Goal: Transaction & Acquisition: Book appointment/travel/reservation

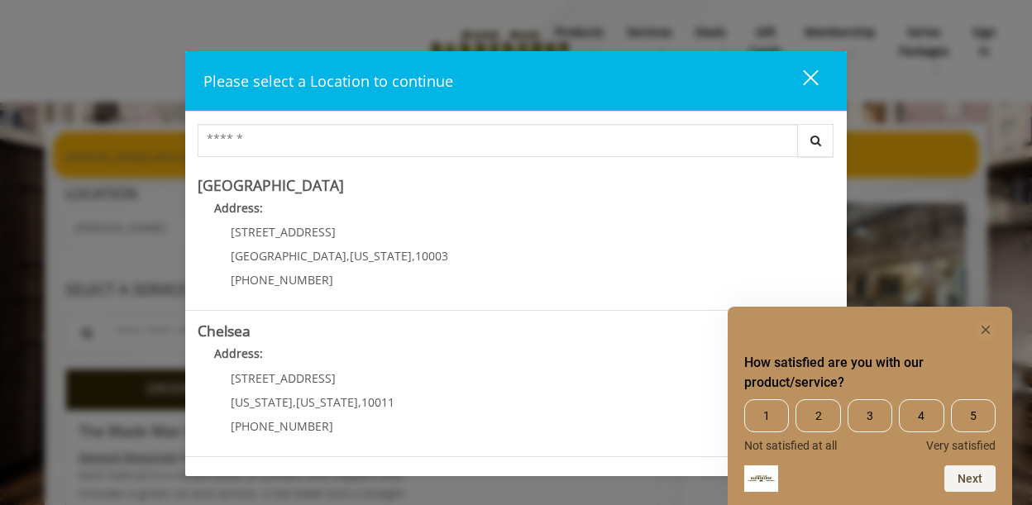
click at [805, 84] on div "close" at bounding box center [800, 81] width 33 height 25
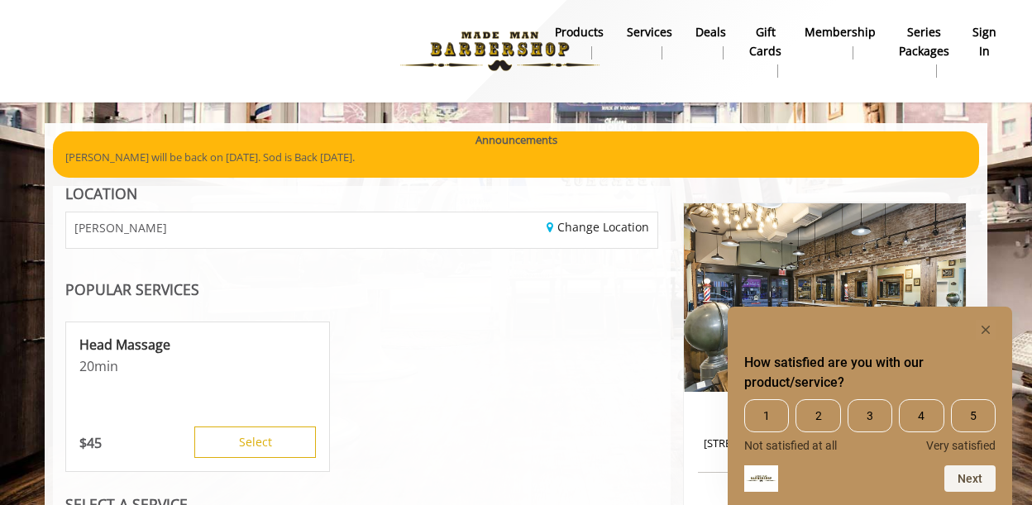
click at [988, 37] on b "sign in" at bounding box center [985, 41] width 24 height 37
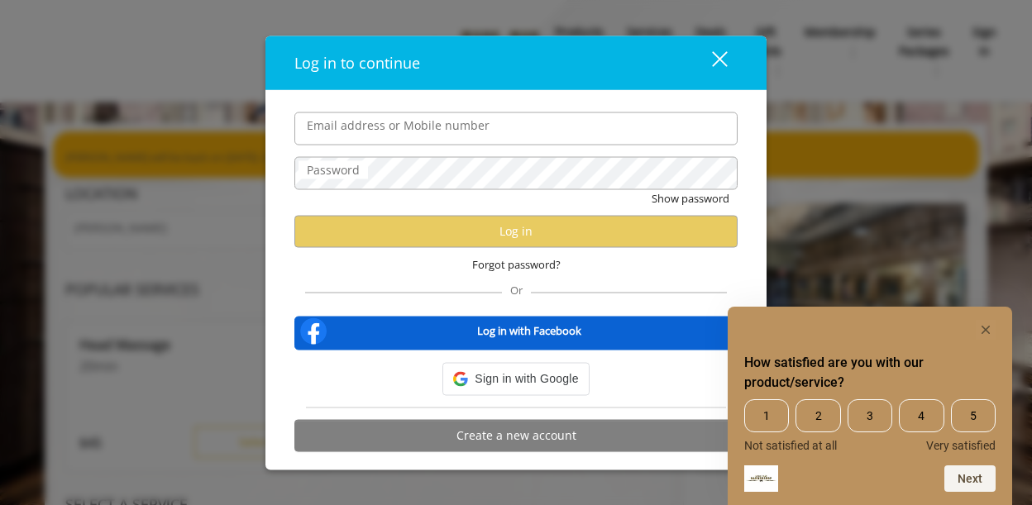
type input "**********"
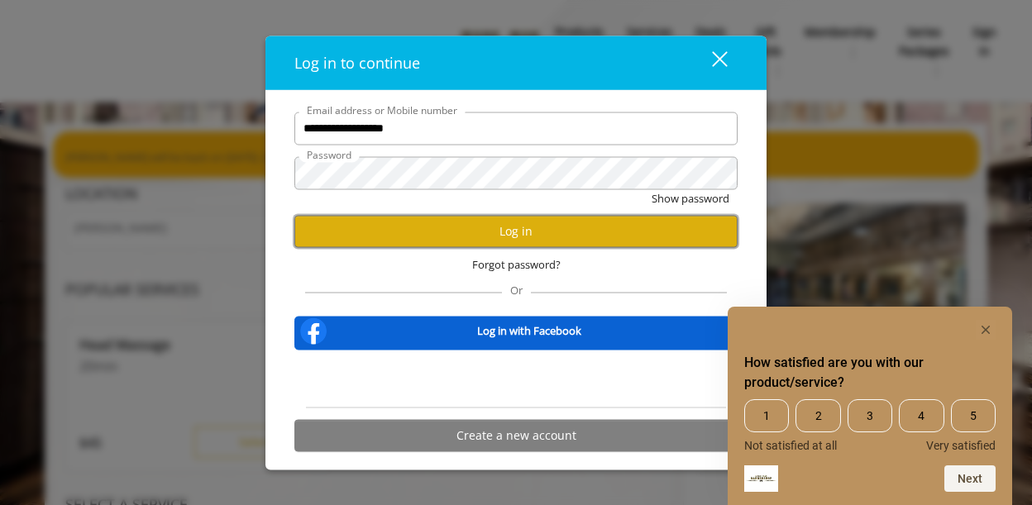
click at [478, 237] on button "Log in" at bounding box center [515, 231] width 443 height 32
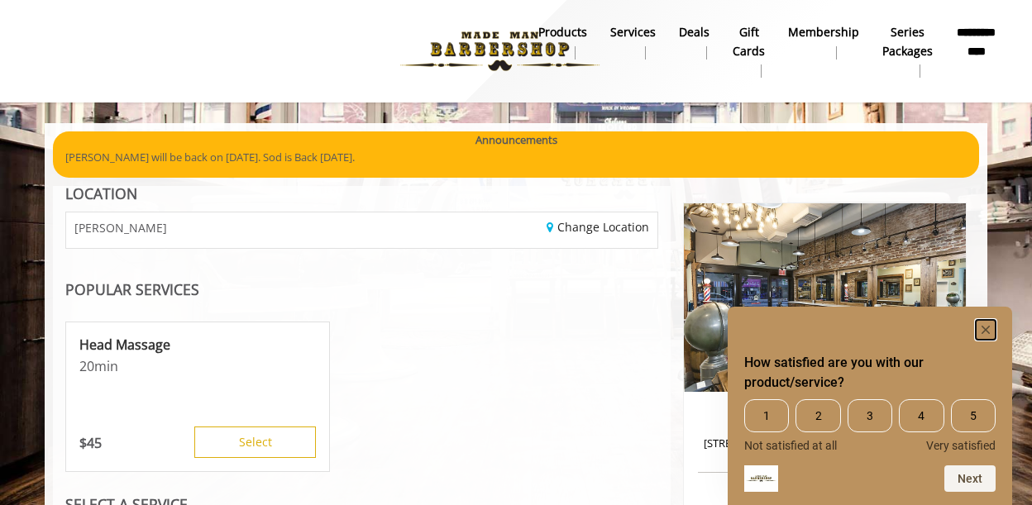
click at [982, 330] on rect "Hide survey" at bounding box center [986, 330] width 20 height 20
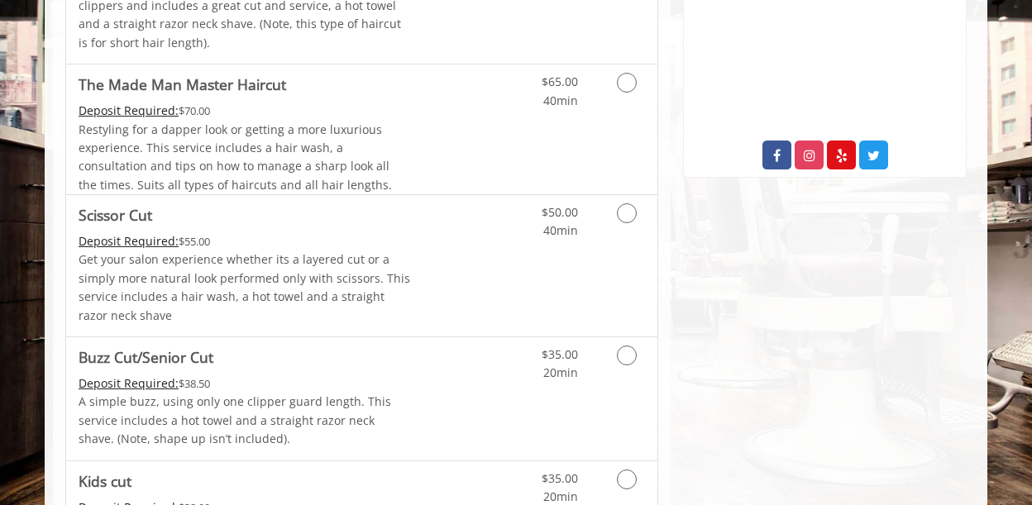
scroll to position [897, 0]
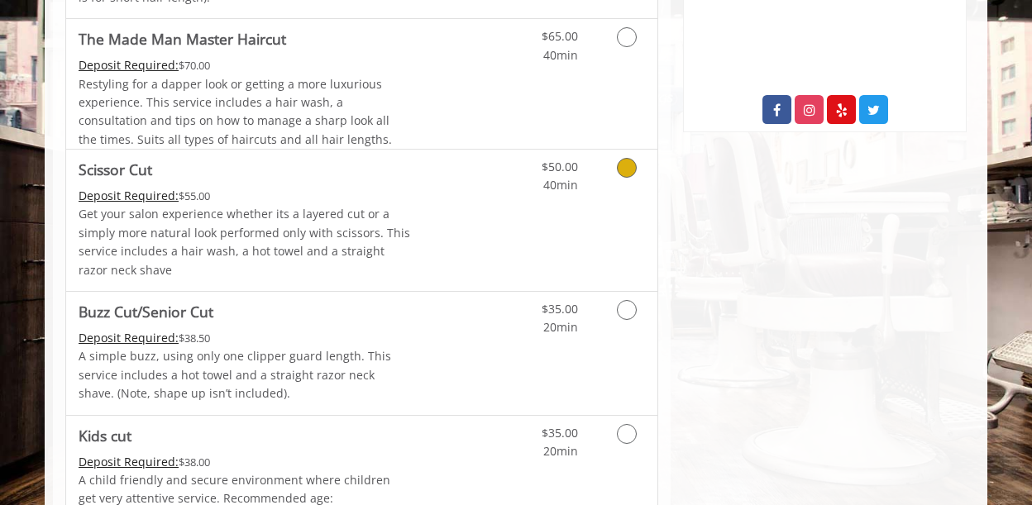
click at [623, 171] on icon "Grooming services" at bounding box center [627, 168] width 20 height 20
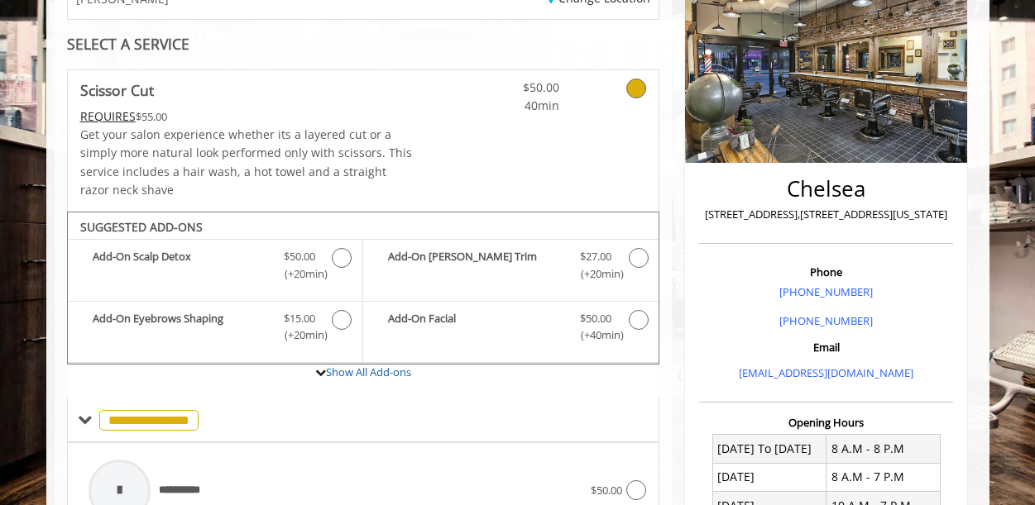
scroll to position [0, 0]
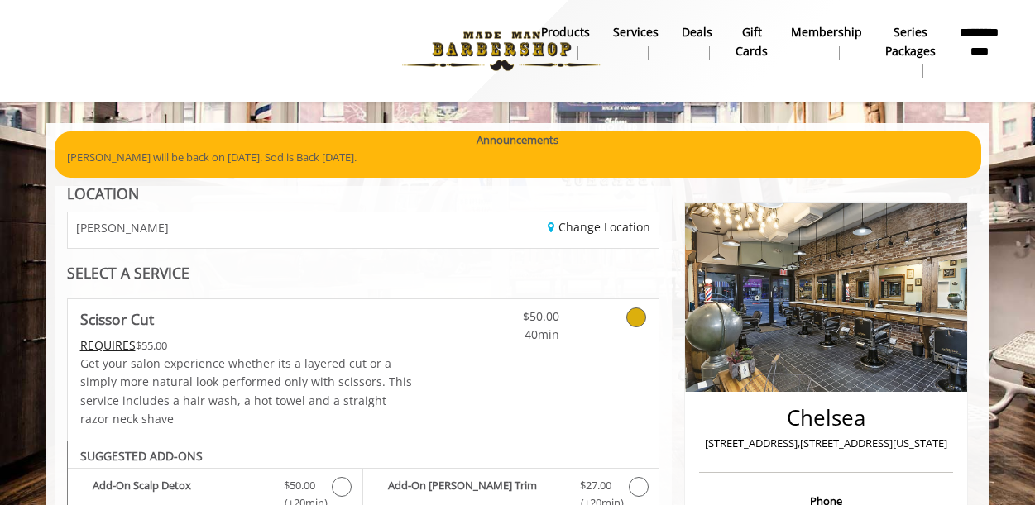
click at [457, 233] on div "Change Location" at bounding box center [517, 231] width 308 height 36
click at [595, 232] on link "Change Location" at bounding box center [598, 227] width 103 height 16
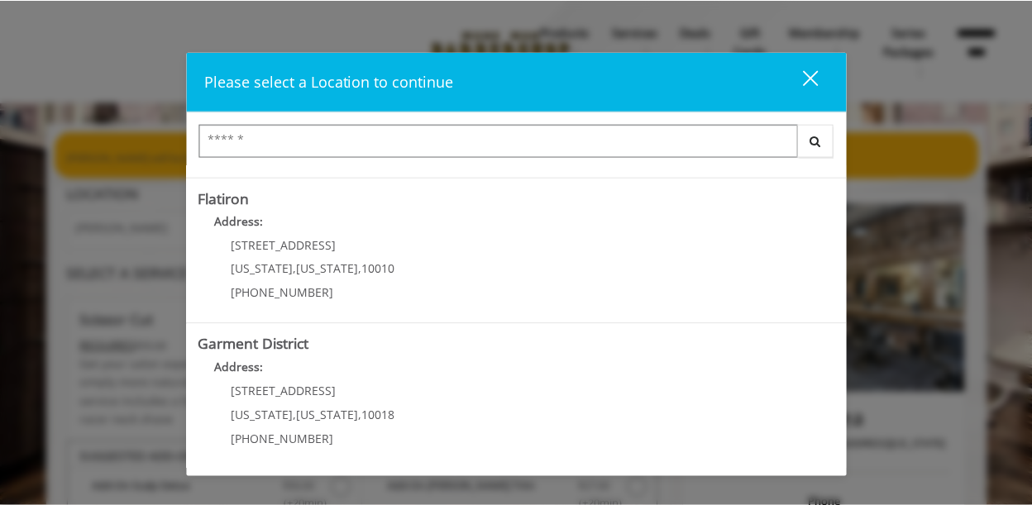
scroll to position [427, 0]
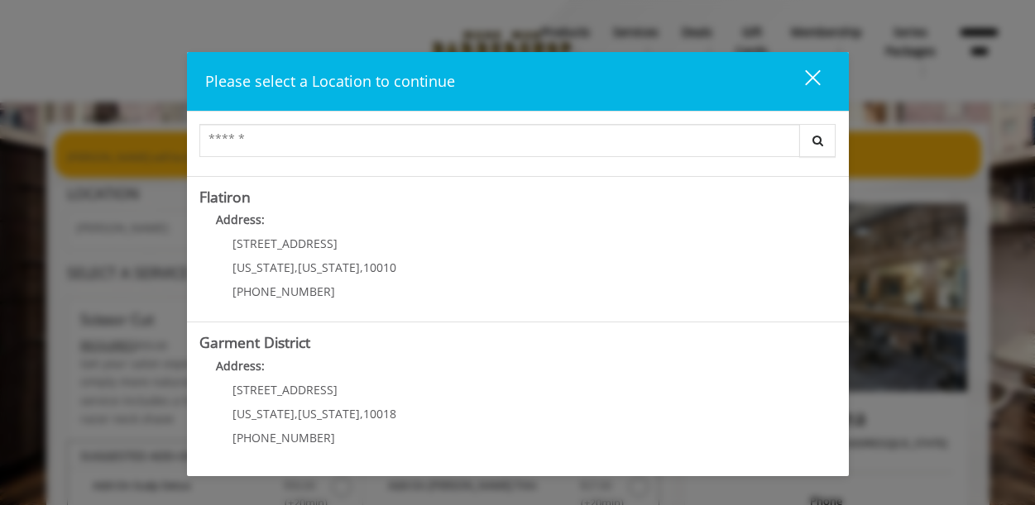
click at [485, 377] on District "Address:" at bounding box center [517, 370] width 637 height 26
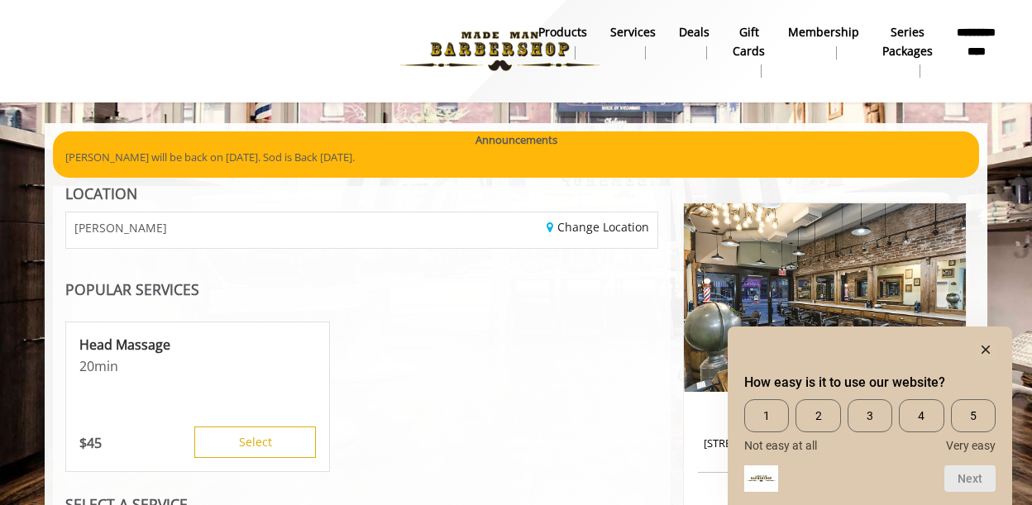
scroll to position [426, 0]
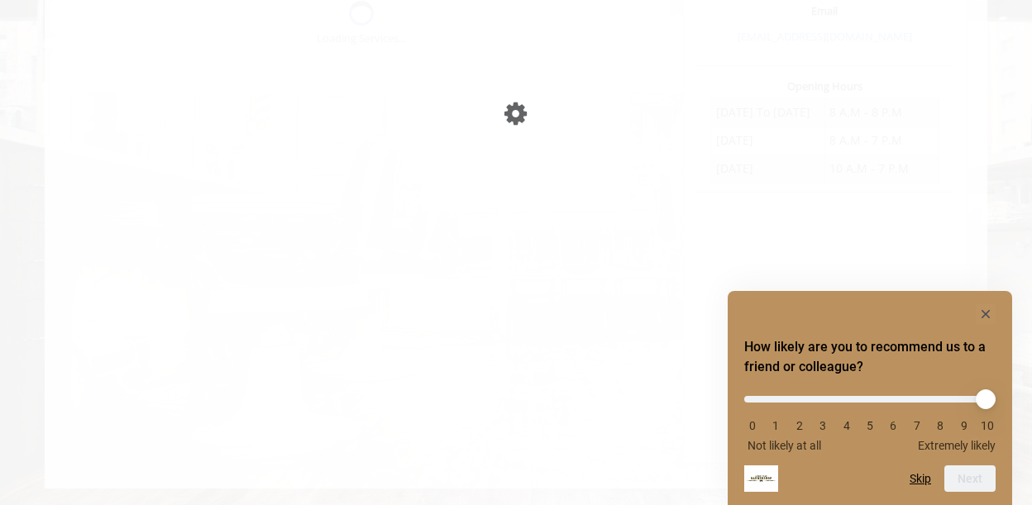
scroll to position [561, 0]
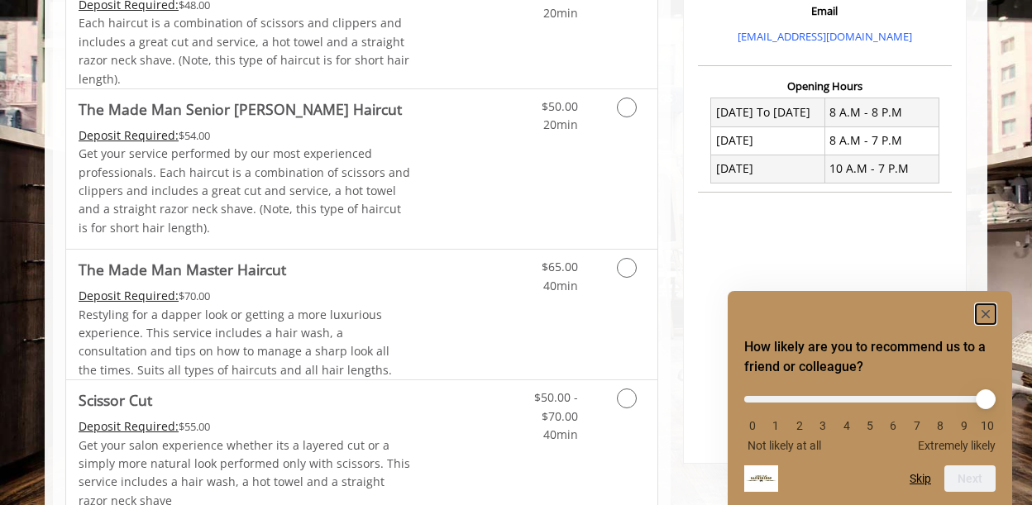
click at [984, 316] on rect "Hide survey" at bounding box center [986, 314] width 20 height 20
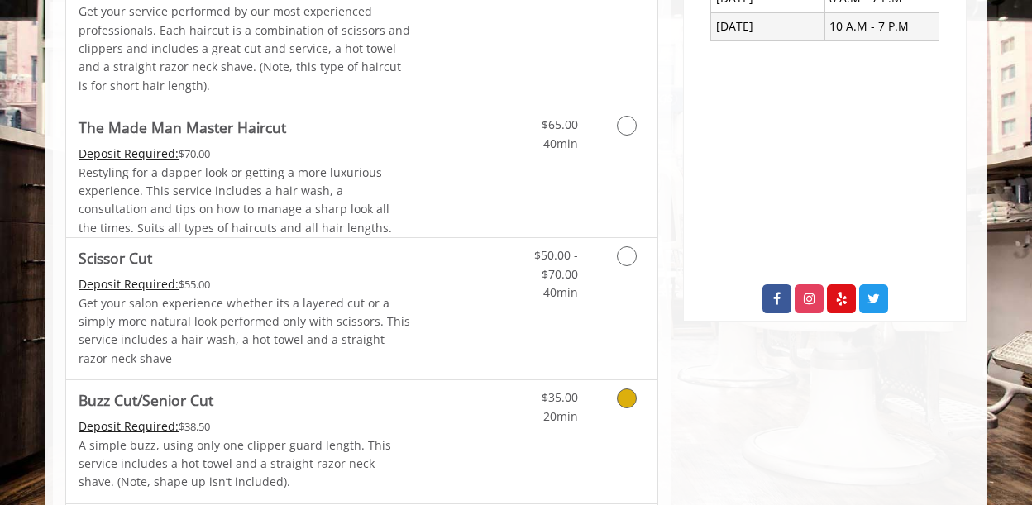
scroll to position [702, 0]
click at [629, 262] on icon "Grooming services" at bounding box center [627, 257] width 20 height 20
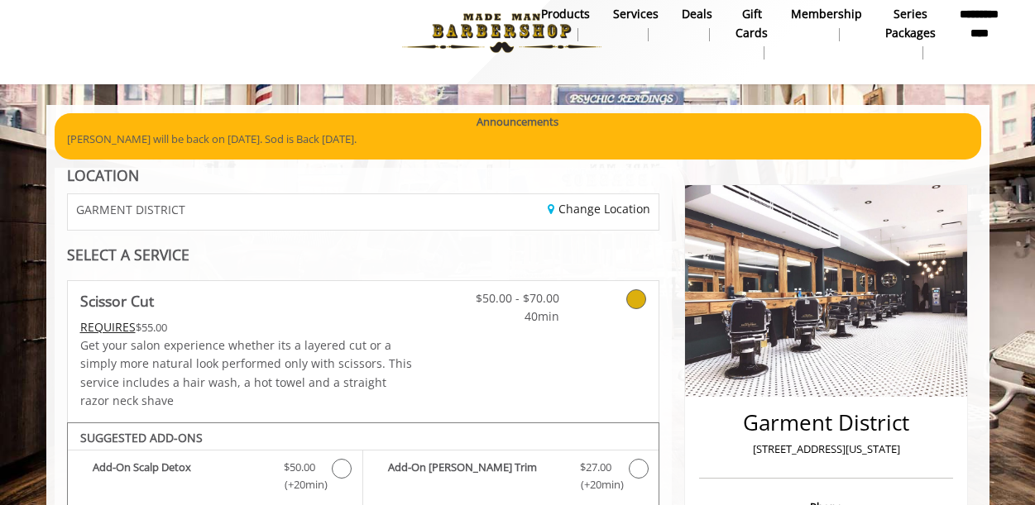
scroll to position [0, 0]
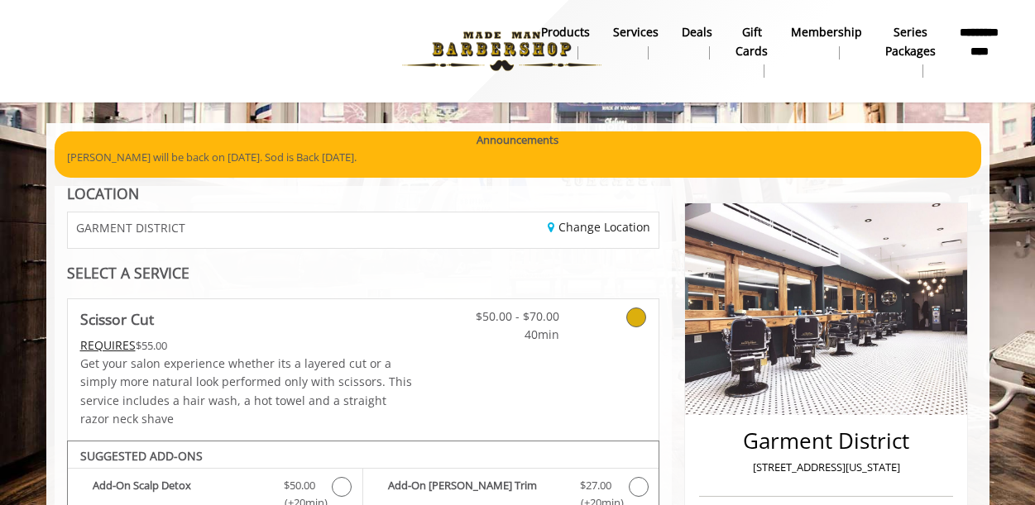
click at [401, 227] on div "Change Location" at bounding box center [517, 231] width 308 height 36
click at [582, 232] on link "Change Location" at bounding box center [598, 227] width 103 height 16
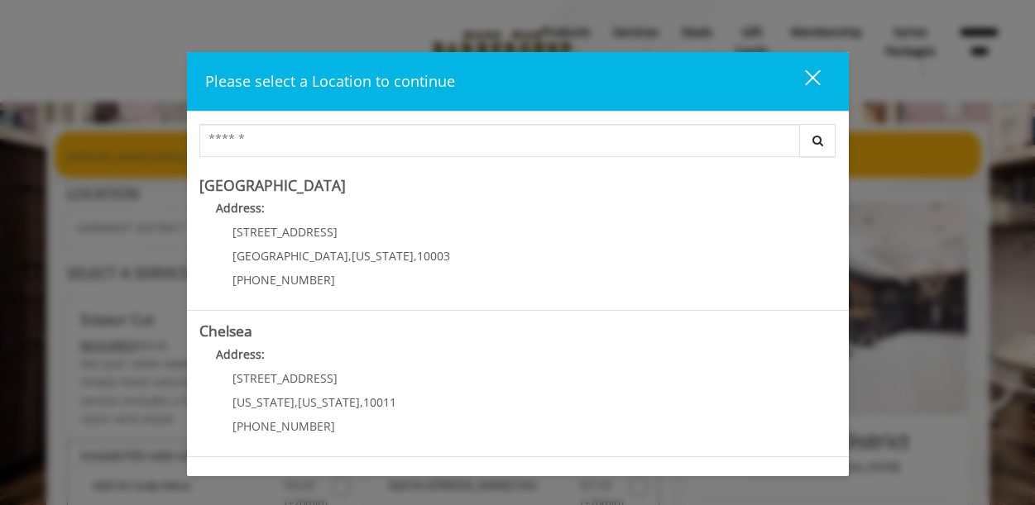
click at [417, 259] on span "10003" at bounding box center [433, 256] width 33 height 16
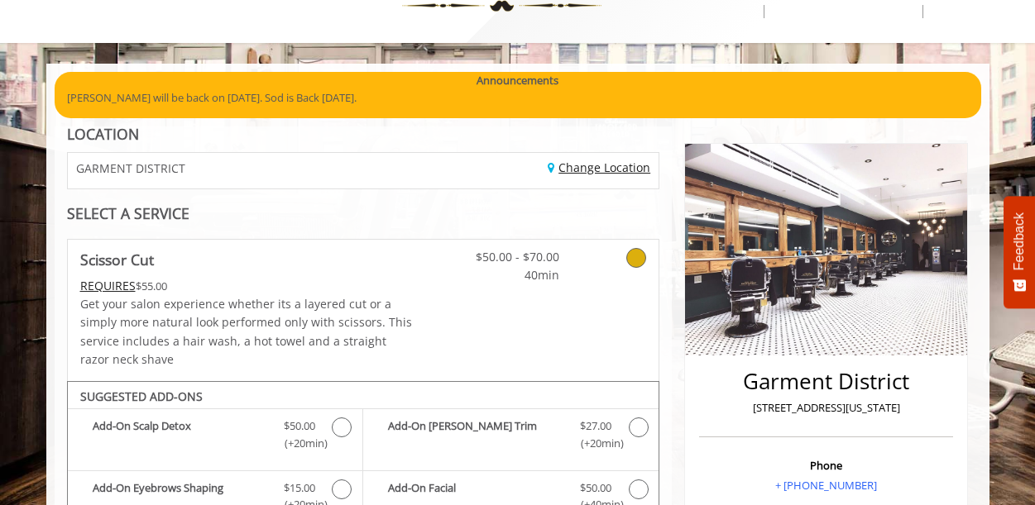
scroll to position [60, 0]
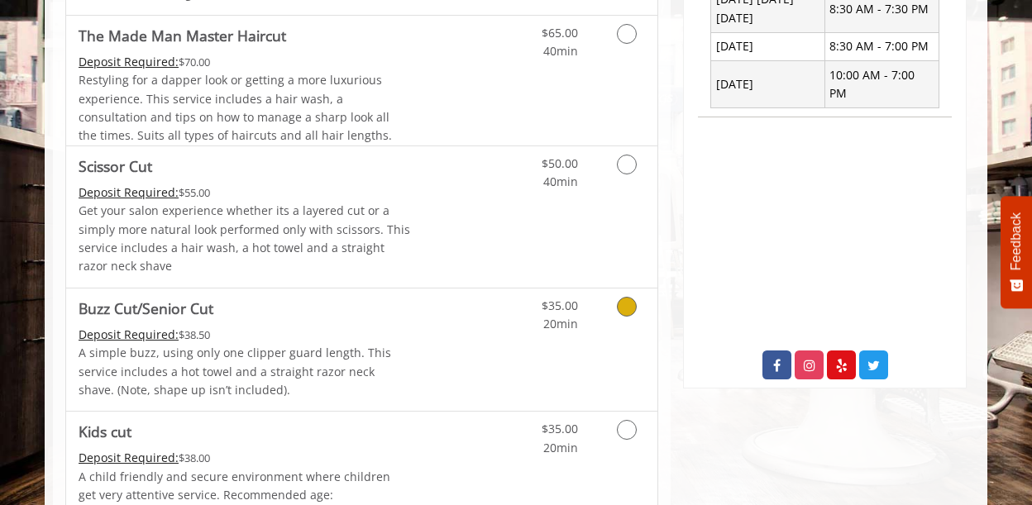
scroll to position [655, 0]
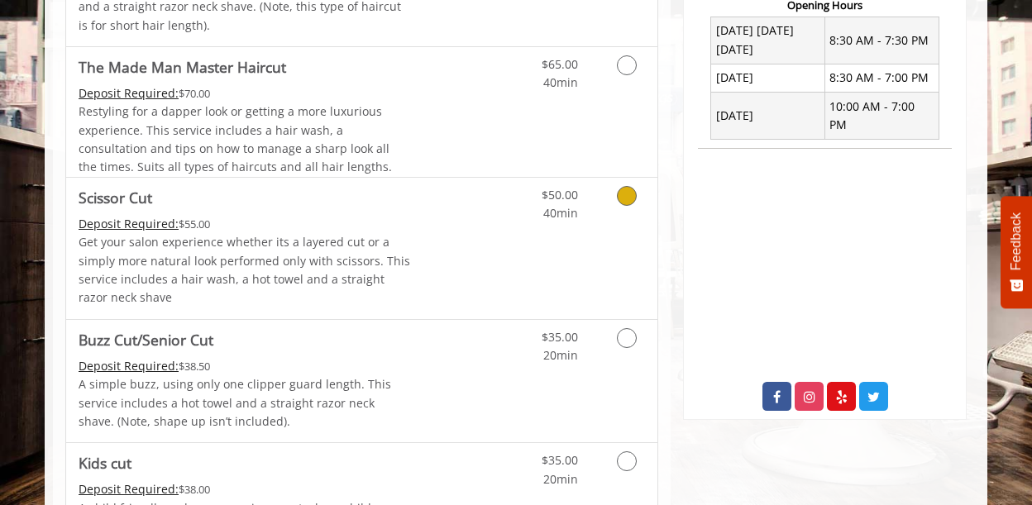
click at [621, 194] on icon "Grooming services" at bounding box center [627, 196] width 20 height 20
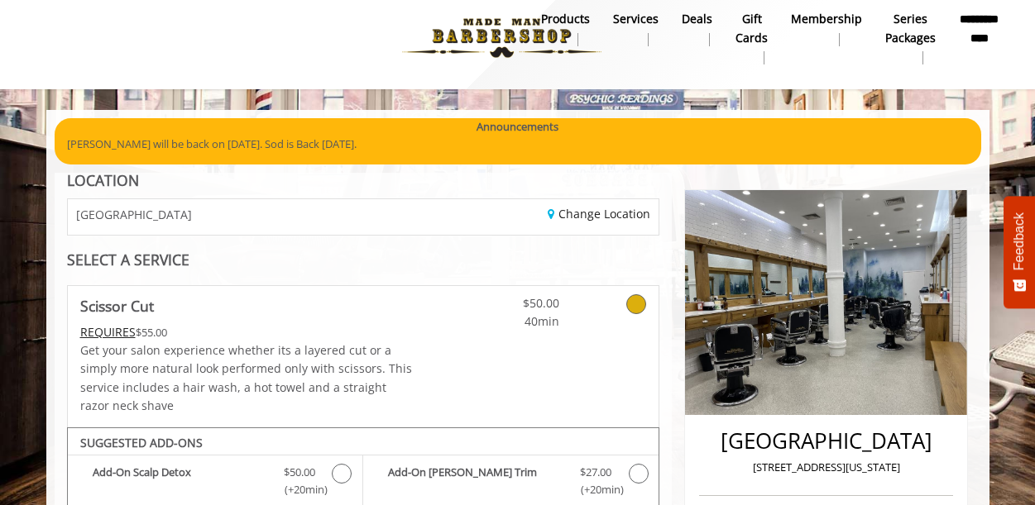
scroll to position [0, 0]
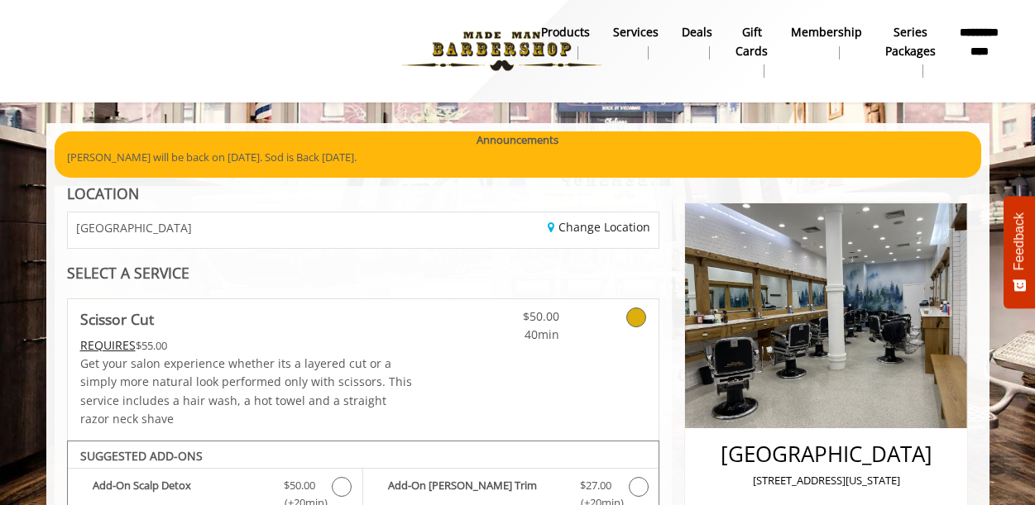
click at [510, 225] on div "Change Location" at bounding box center [517, 231] width 308 height 36
click at [573, 222] on link "Change Location" at bounding box center [598, 227] width 103 height 16
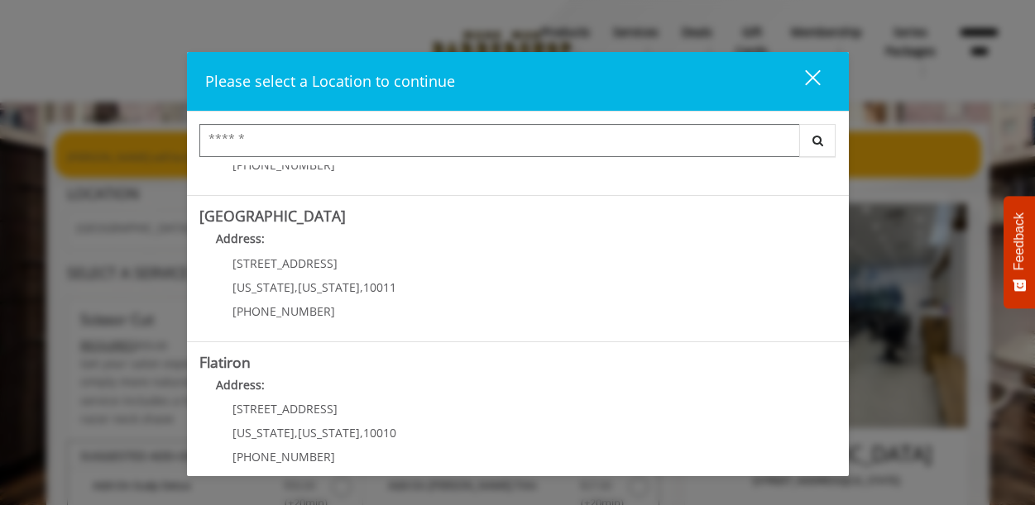
scroll to position [262, 0]
click at [487, 278] on Street "Chelsea 15th Street Address: 267 W 15th St New York , New York , 10011 (646) 85…" at bounding box center [517, 268] width 637 height 121
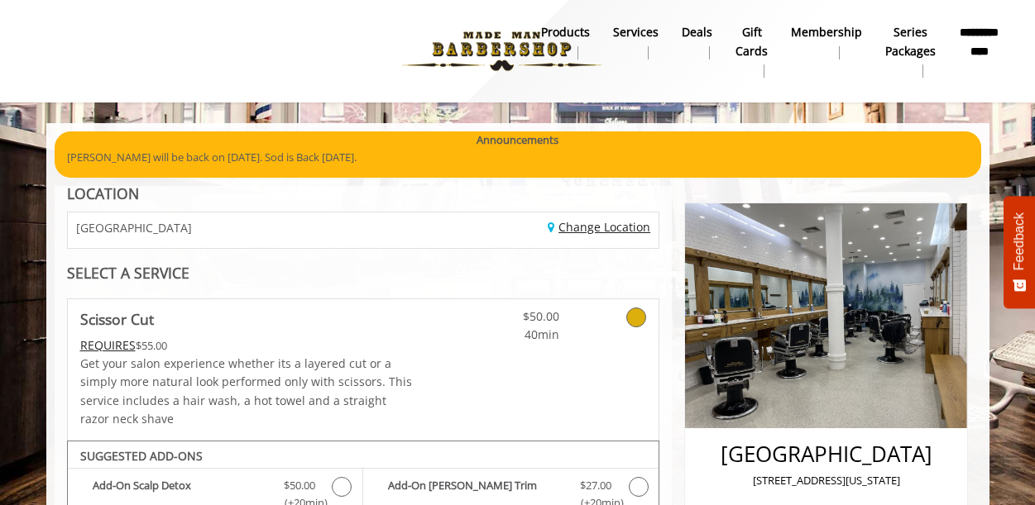
scroll to position [22, 0]
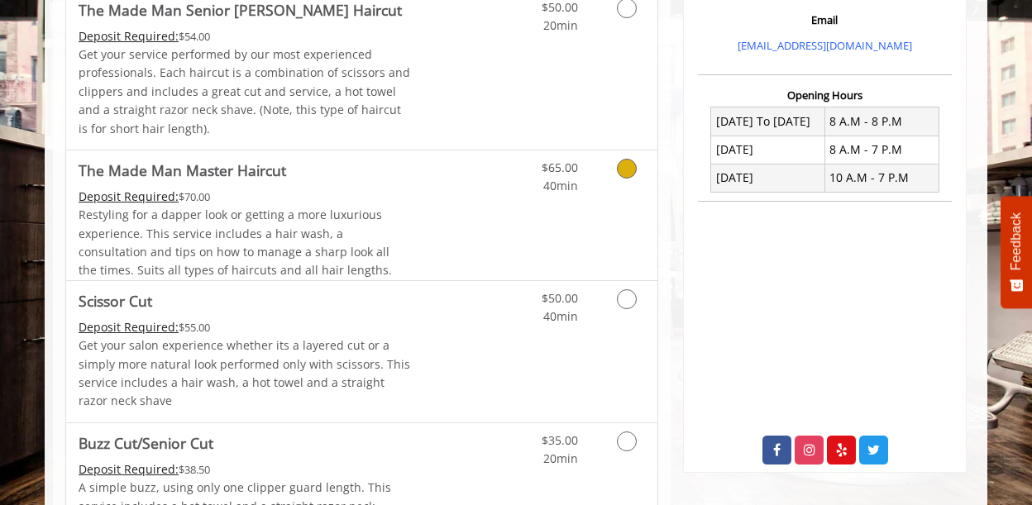
scroll to position [574, 0]
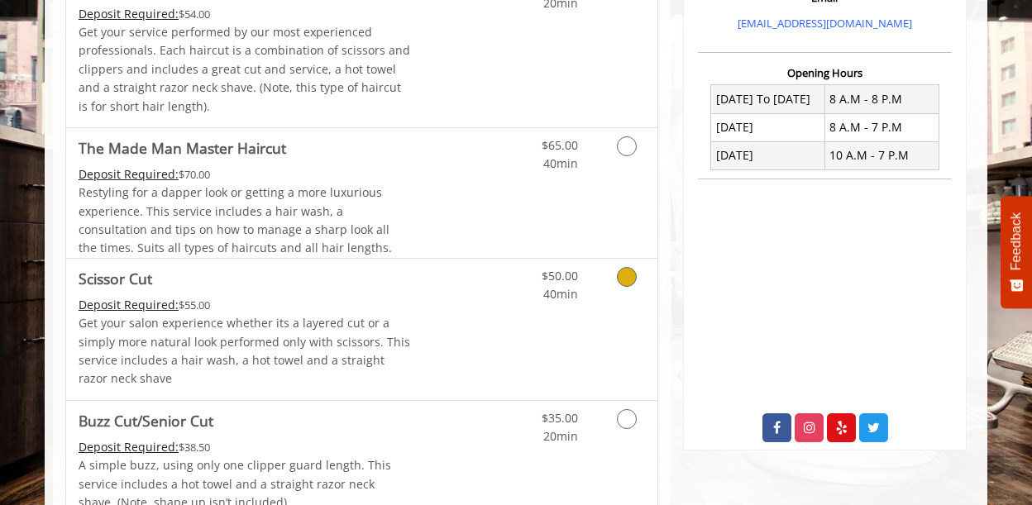
click at [633, 275] on icon "Grooming services" at bounding box center [627, 277] width 20 height 20
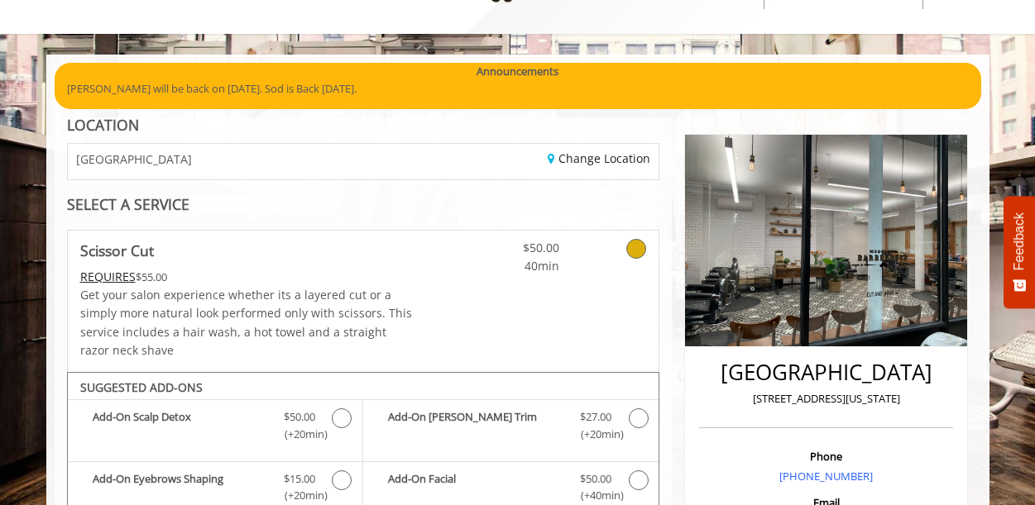
scroll to position [0, 0]
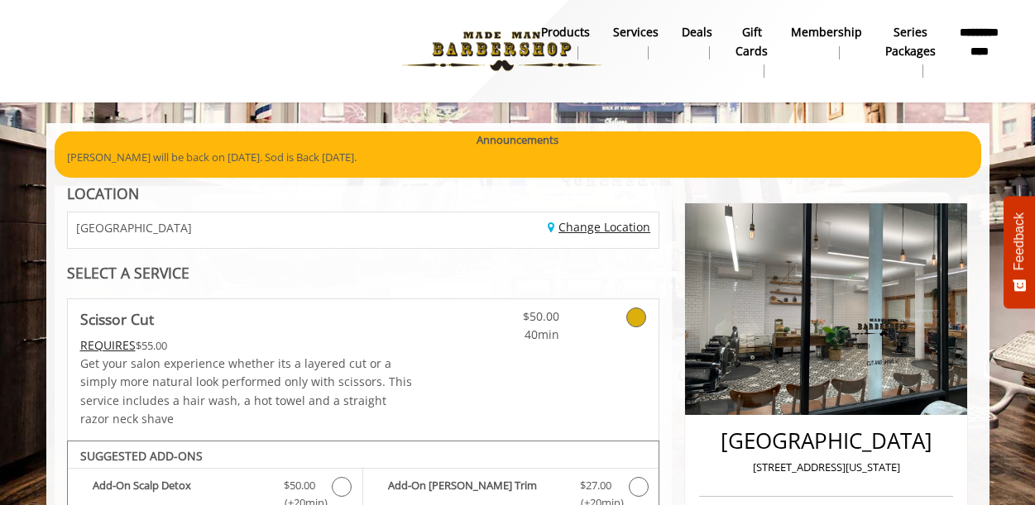
click at [589, 232] on link "Change Location" at bounding box center [598, 227] width 103 height 16
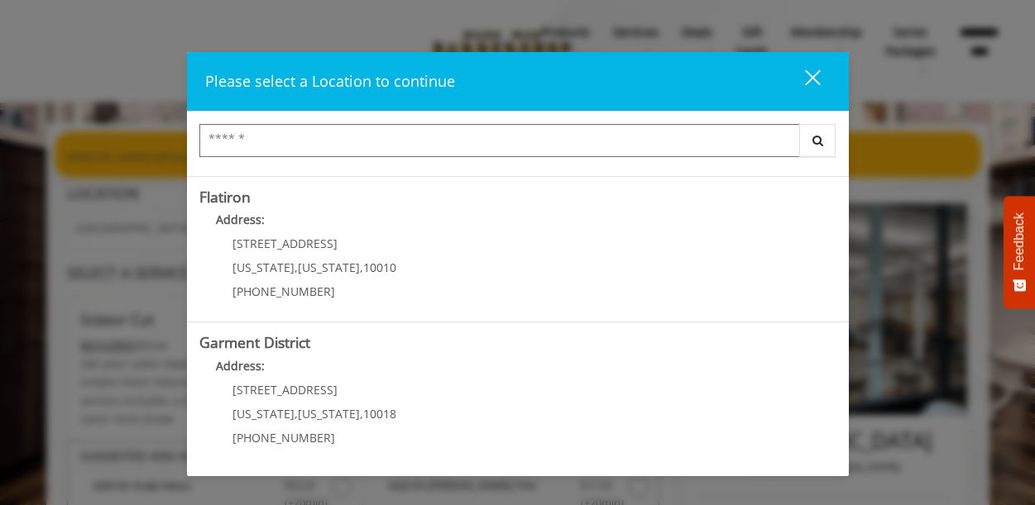
scroll to position [125, 0]
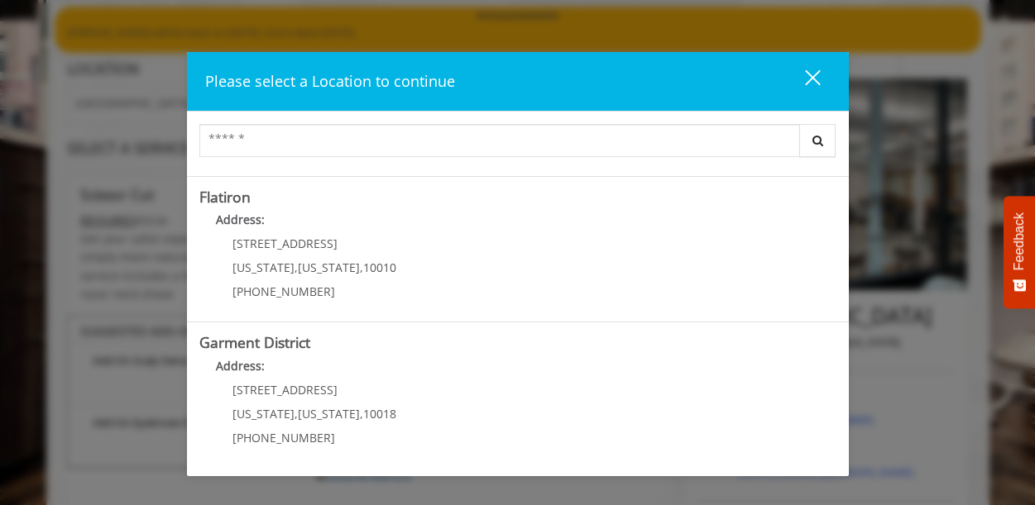
click at [447, 267] on "Flatiron Address: 10 E 23rd St New York , New York , 10010 (917) 475-1765" at bounding box center [517, 249] width 637 height 121
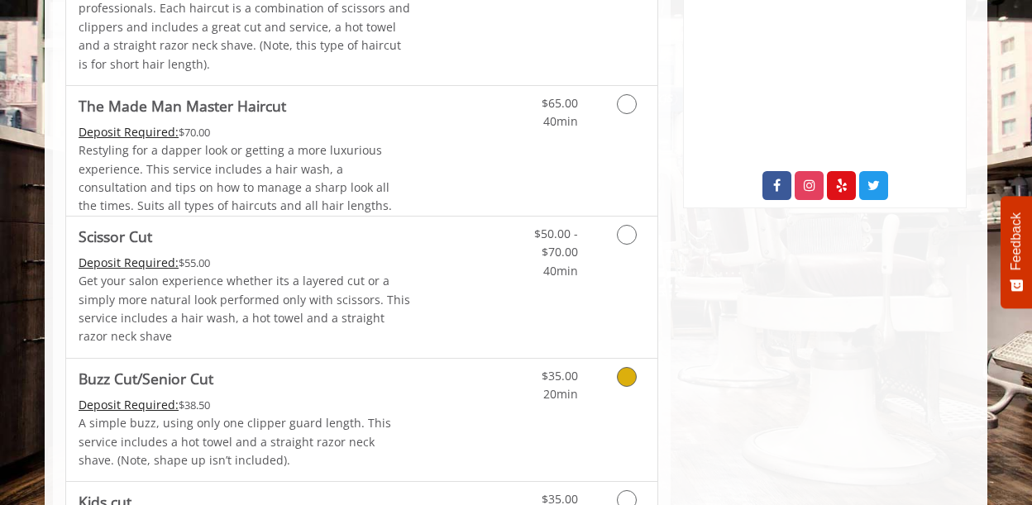
scroll to position [630, 0]
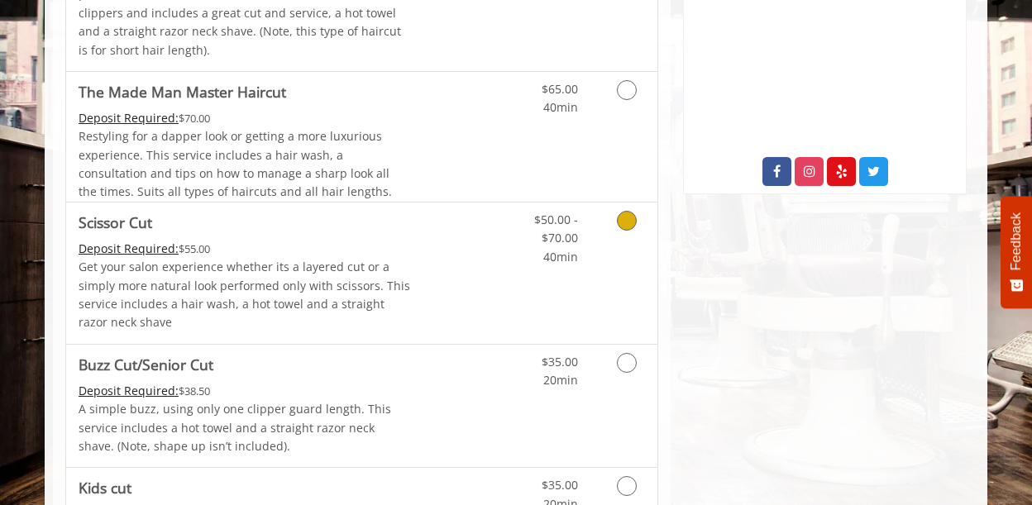
click at [625, 220] on icon "Grooming services" at bounding box center [627, 221] width 20 height 20
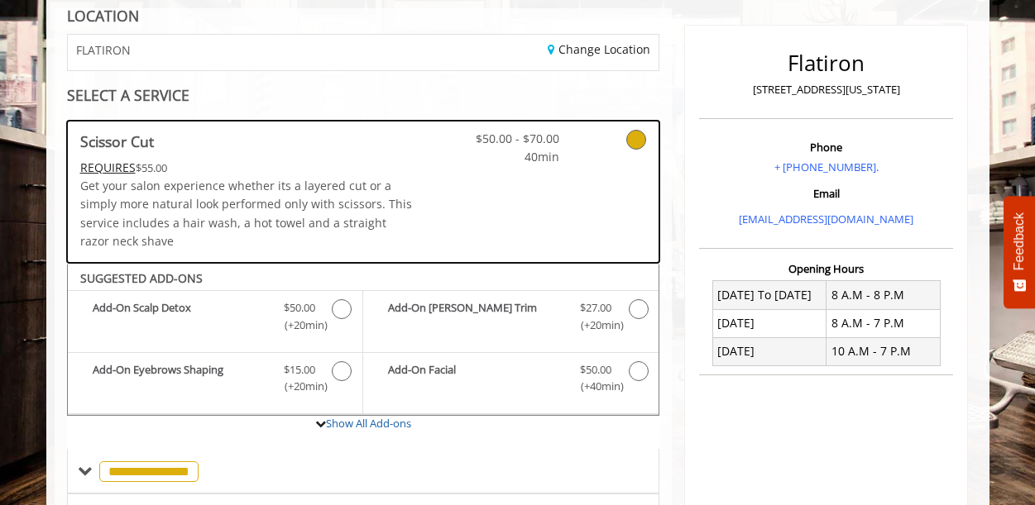
scroll to position [0, 0]
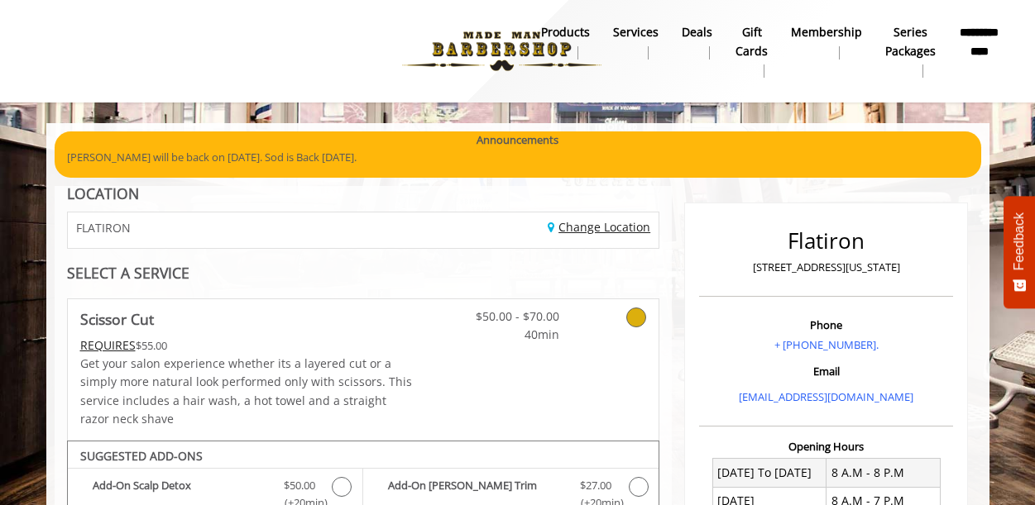
click at [571, 229] on link "Change Location" at bounding box center [598, 227] width 103 height 16
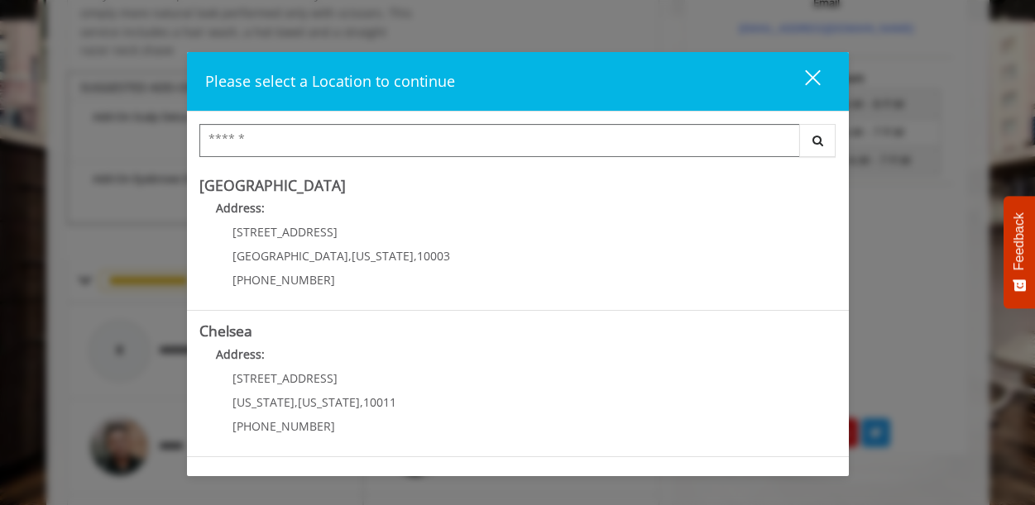
scroll to position [427, 0]
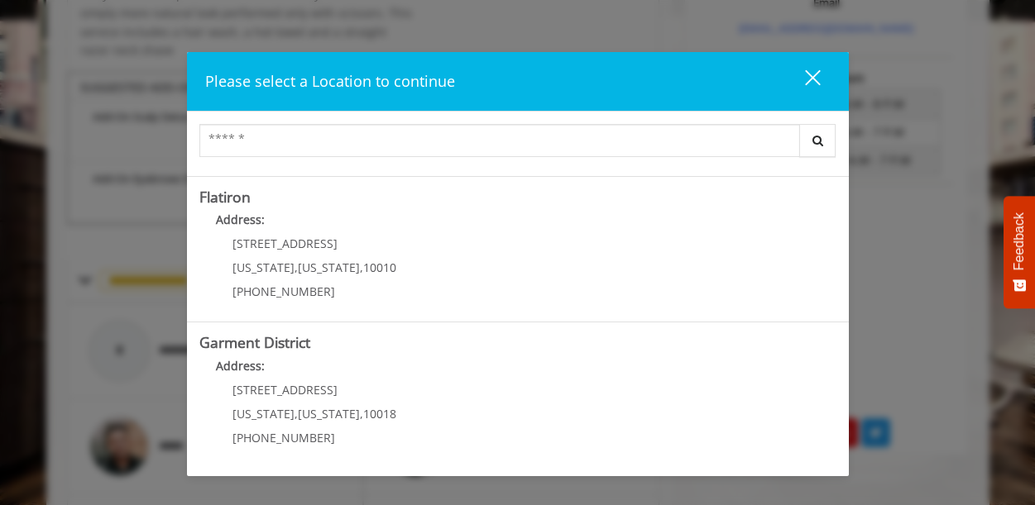
click at [337, 351] on h5 "Garment District" at bounding box center [517, 343] width 637 height 16
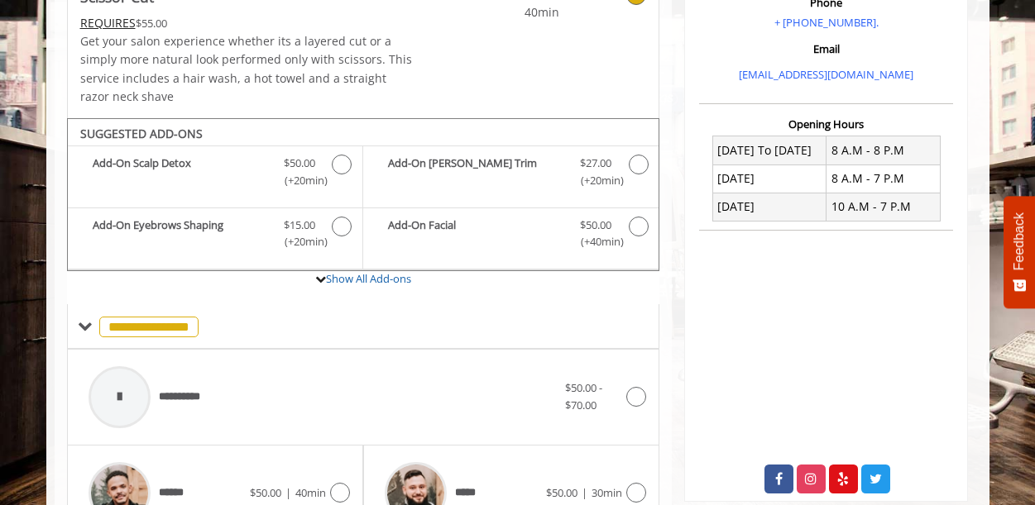
scroll to position [327, 0]
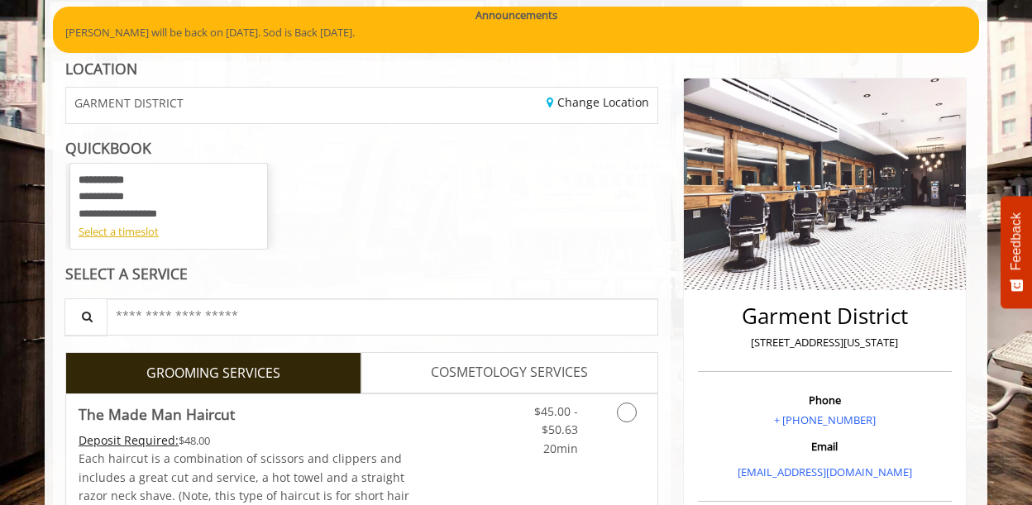
scroll to position [124, 0]
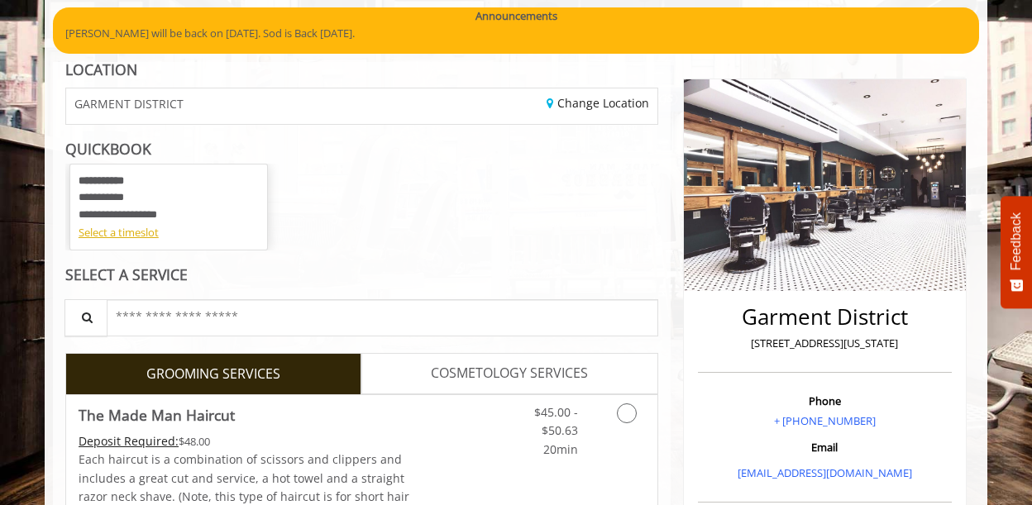
click at [127, 234] on div "Select a timeslot" at bounding box center [169, 232] width 180 height 17
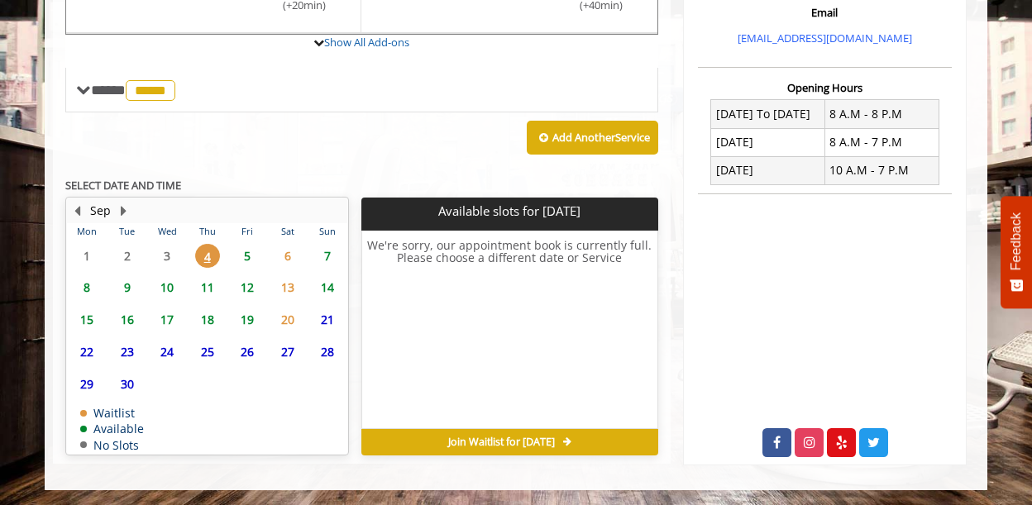
scroll to position [561, 0]
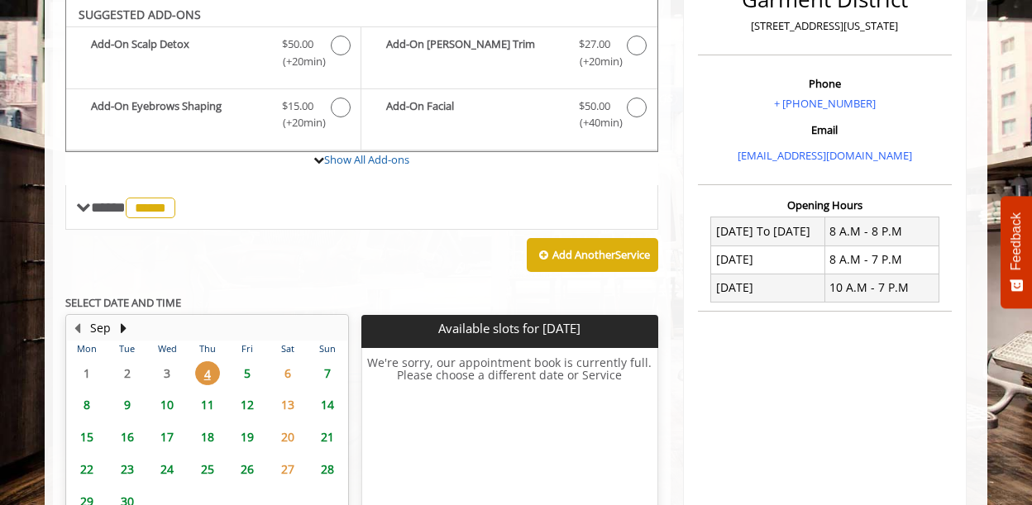
click at [246, 376] on span "5" at bounding box center [247, 373] width 25 height 24
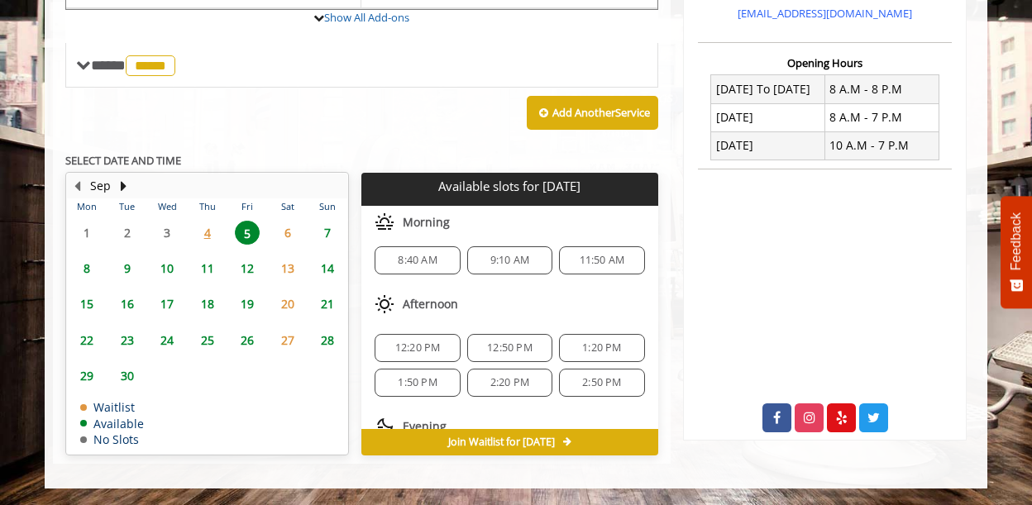
scroll to position [0, 0]
click at [288, 229] on span "6" at bounding box center [287, 233] width 25 height 24
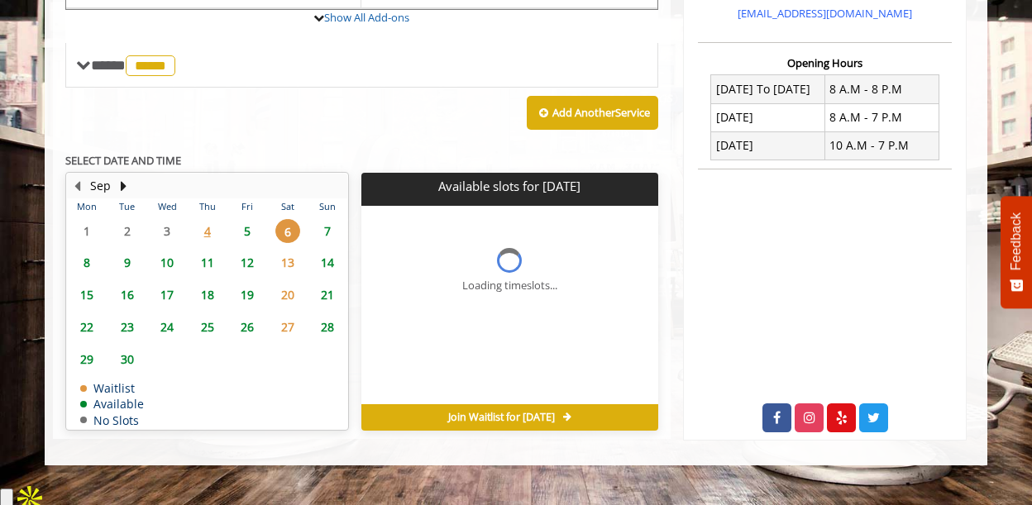
scroll to position [561, 0]
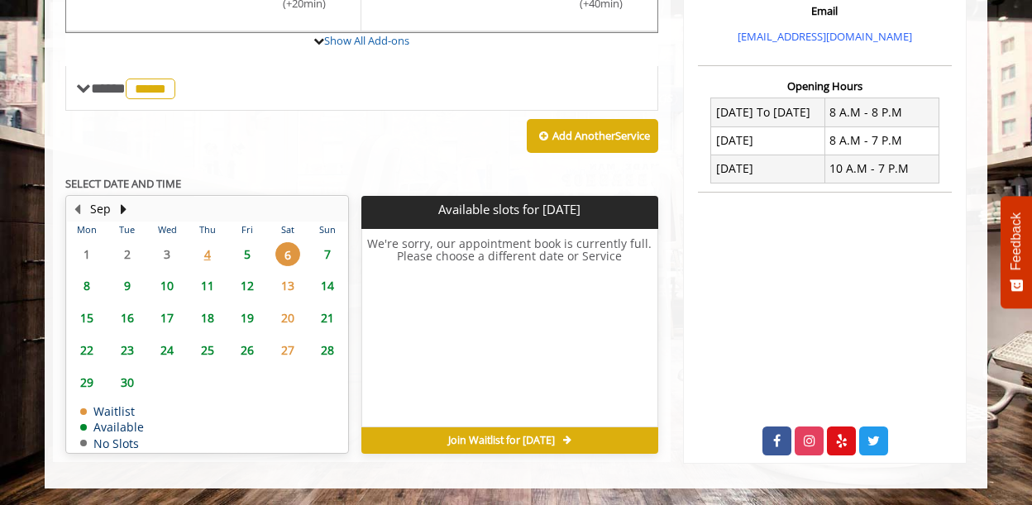
click at [324, 261] on span "7" at bounding box center [327, 254] width 25 height 24
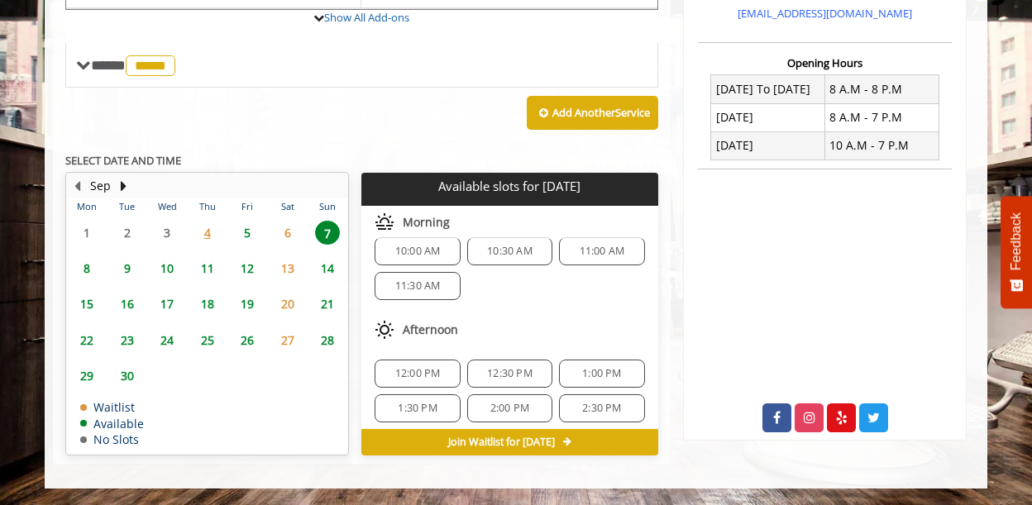
scroll to position [7, 0]
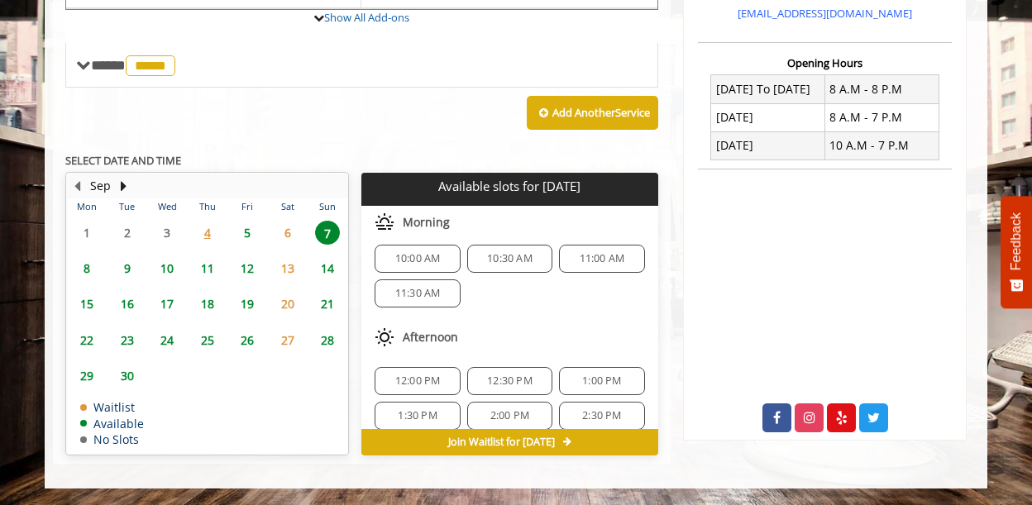
click at [115, 262] on span "9" at bounding box center [127, 268] width 25 height 24
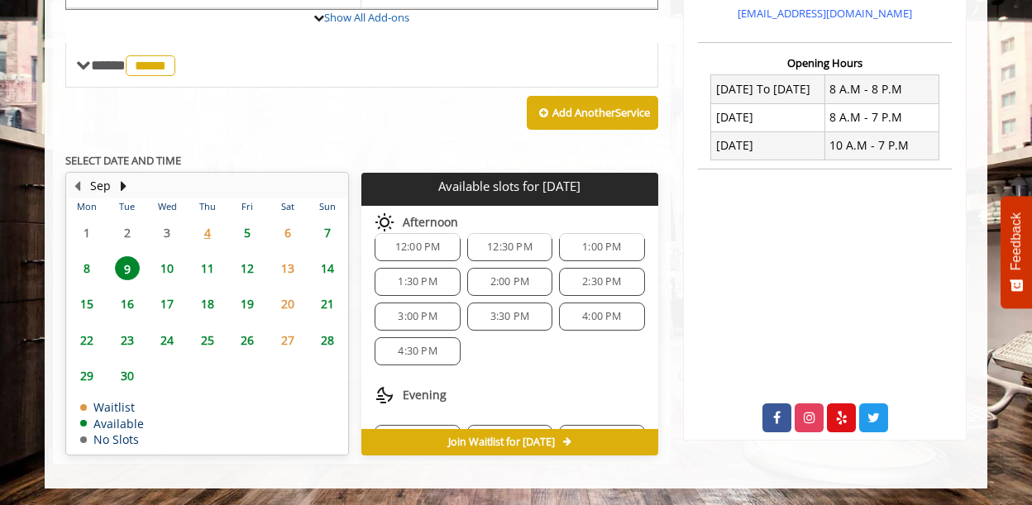
scroll to position [0, 0]
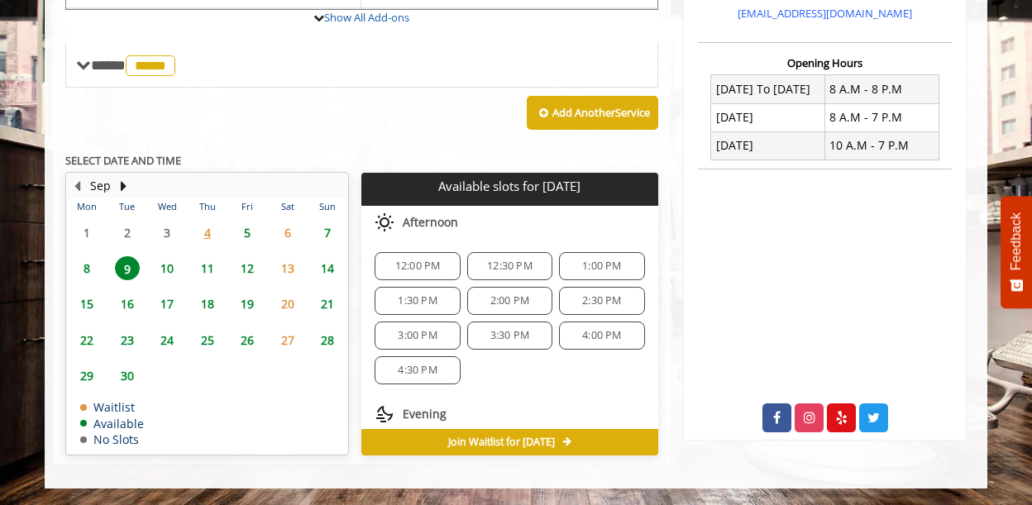
click at [242, 227] on span "5" at bounding box center [247, 233] width 25 height 24
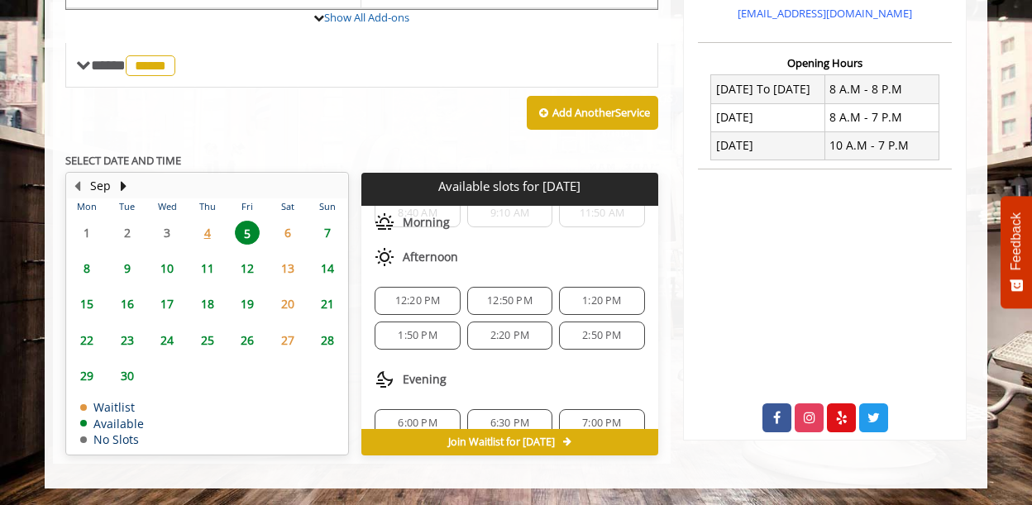
scroll to position [52, 0]
